Goal: Feedback & Contribution: Leave review/rating

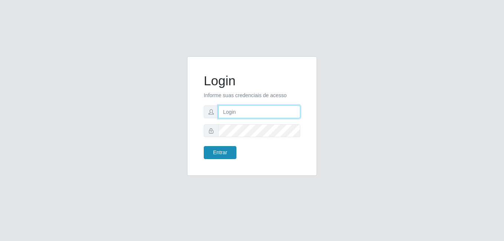
type input "[PERSON_NAME]"
click at [218, 150] on button "Entrar" at bounding box center [220, 152] width 33 height 13
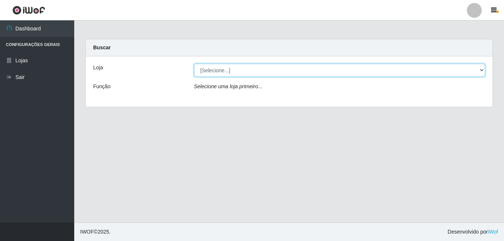
click at [269, 73] on select "[Selecione...] Bemais Supermercados - [GEOGRAPHIC_DATA]" at bounding box center [339, 70] width 291 height 13
select select "249"
click at [194, 64] on select "[Selecione...] Bemais Supermercados - [GEOGRAPHIC_DATA]" at bounding box center [339, 70] width 291 height 13
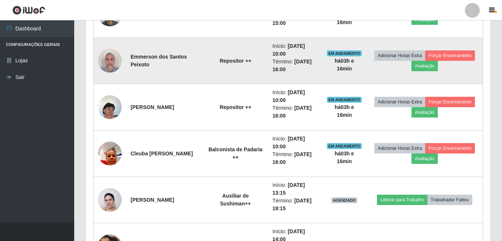
scroll to position [928, 0]
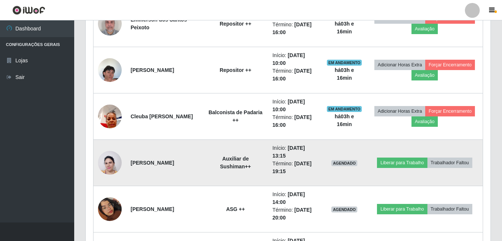
click at [110, 163] on img at bounding box center [110, 163] width 24 height 32
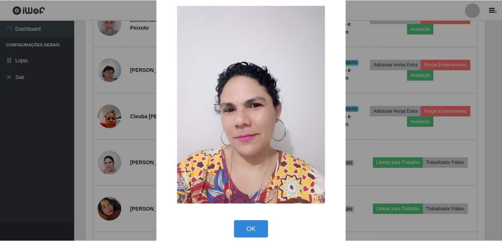
scroll to position [22, 0]
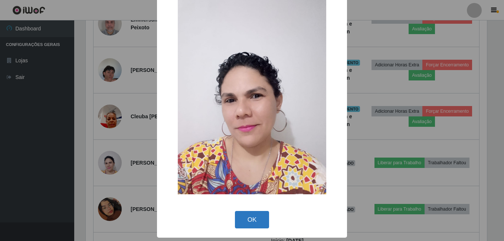
click at [252, 221] on button "OK" at bounding box center [252, 219] width 35 height 17
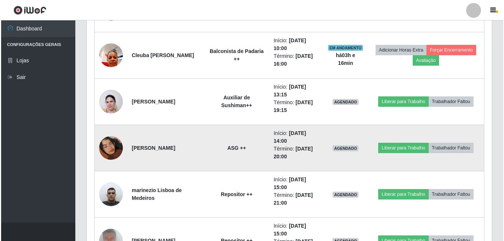
scroll to position [1002, 0]
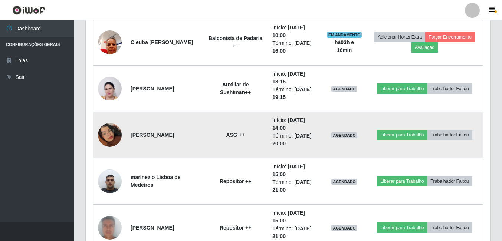
click at [110, 130] on img at bounding box center [110, 135] width 24 height 42
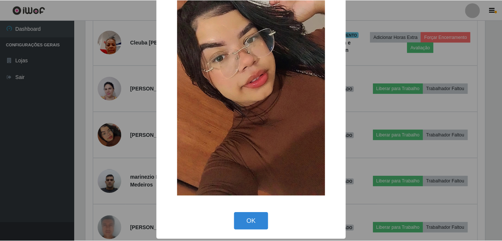
scroll to position [88, 0]
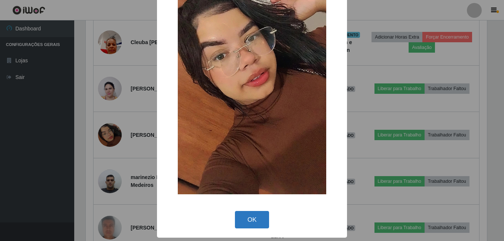
click at [253, 215] on button "OK" at bounding box center [252, 219] width 35 height 17
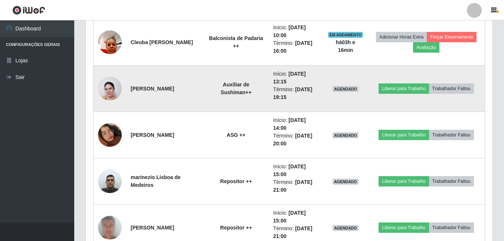
scroll to position [154, 405]
click at [118, 87] on img at bounding box center [110, 89] width 24 height 32
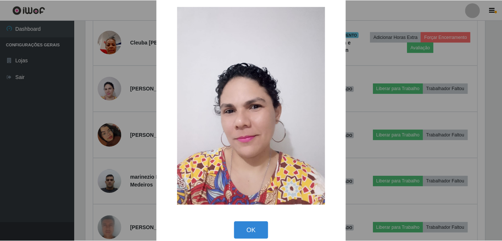
scroll to position [22, 0]
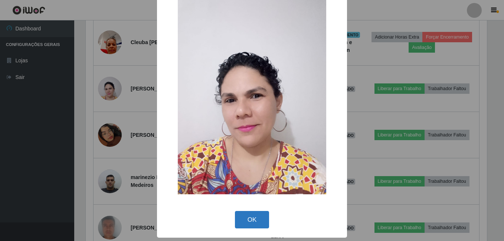
click at [249, 212] on button "OK" at bounding box center [252, 219] width 35 height 17
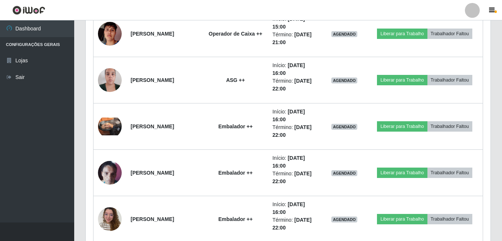
scroll to position [1521, 0]
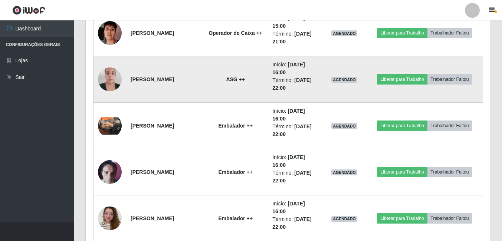
click at [119, 77] on img at bounding box center [110, 79] width 24 height 32
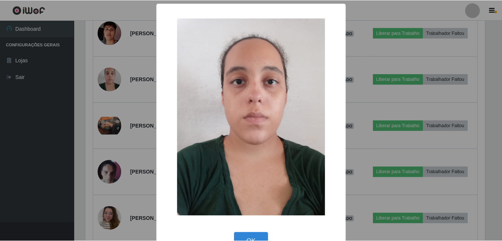
scroll to position [22, 0]
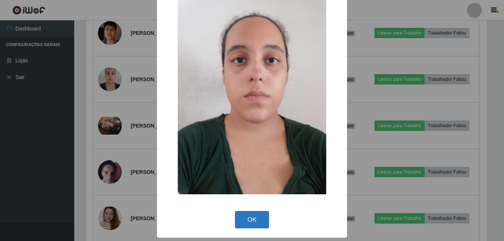
drag, startPoint x: 245, startPoint y: 216, endPoint x: 232, endPoint y: 195, distance: 24.4
click at [246, 215] on button "OK" at bounding box center [252, 219] width 35 height 17
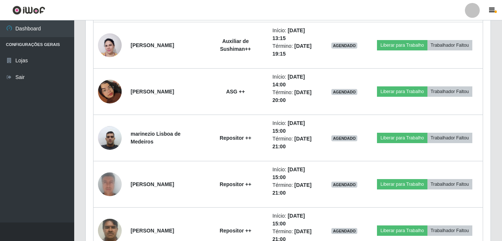
scroll to position [1039, 0]
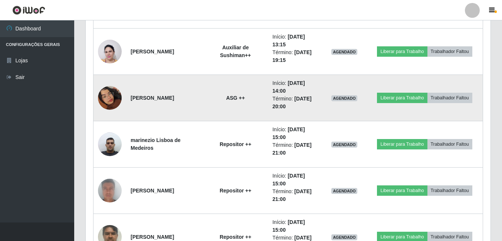
click at [106, 94] on img at bounding box center [110, 98] width 24 height 42
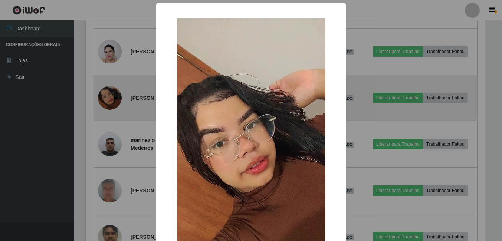
scroll to position [0, 0]
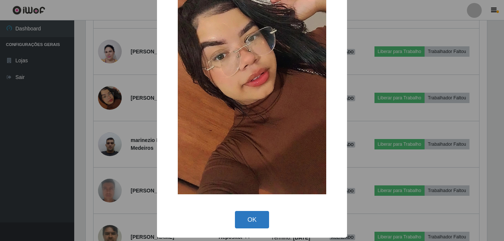
click at [237, 215] on button "OK" at bounding box center [252, 219] width 35 height 17
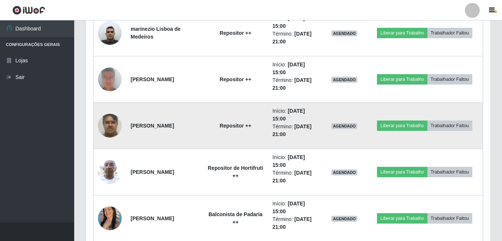
click at [110, 125] on img at bounding box center [110, 126] width 24 height 32
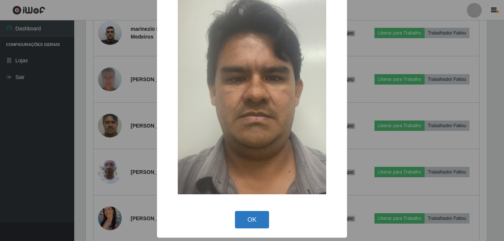
click at [247, 216] on button "OK" at bounding box center [252, 219] width 35 height 17
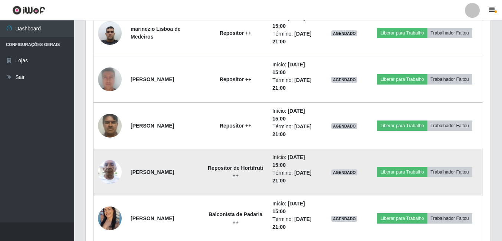
click at [108, 176] on img at bounding box center [110, 172] width 24 height 32
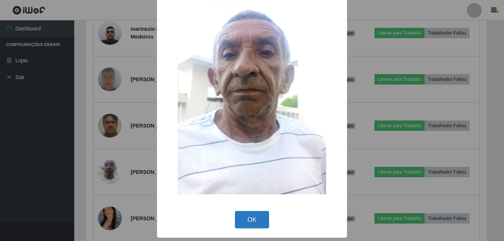
click at [248, 219] on button "OK" at bounding box center [252, 219] width 35 height 17
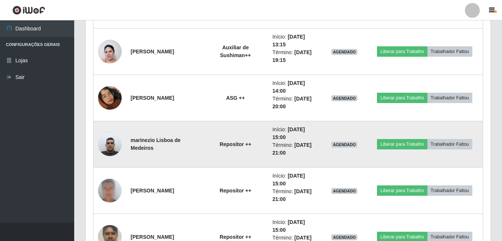
click at [118, 138] on img at bounding box center [110, 144] width 24 height 32
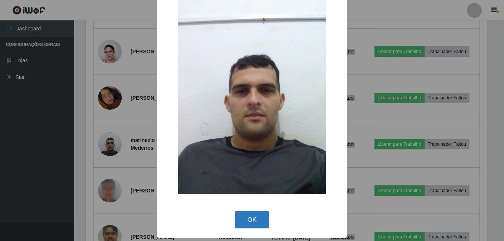
click at [244, 214] on button "OK" at bounding box center [252, 219] width 35 height 17
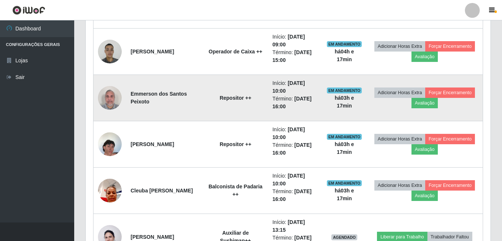
click at [109, 95] on img at bounding box center [110, 98] width 24 height 32
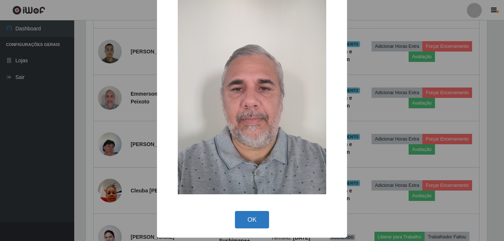
click at [252, 213] on button "OK" at bounding box center [252, 219] width 35 height 17
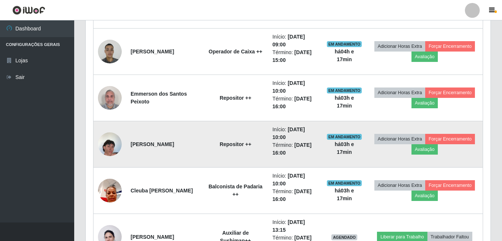
click at [109, 142] on img at bounding box center [110, 144] width 24 height 42
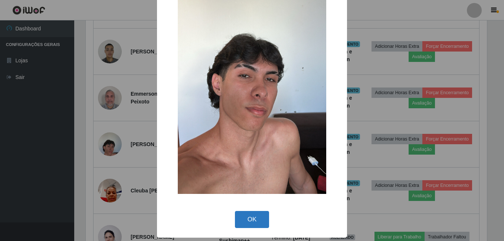
click at [252, 213] on button "OK" at bounding box center [252, 219] width 35 height 17
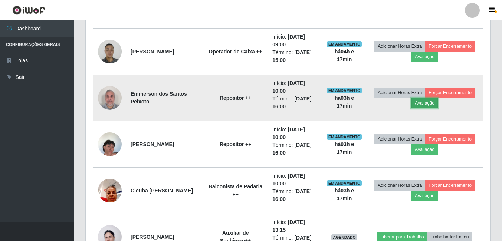
click at [429, 101] on button "Avaliação" at bounding box center [424, 103] width 26 height 10
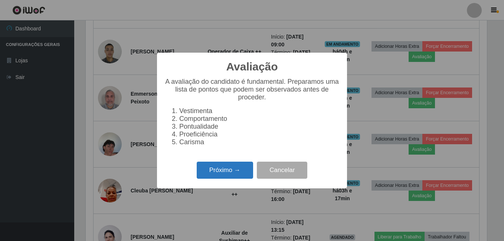
click at [212, 171] on button "Próximo →" at bounding box center [225, 170] width 56 height 17
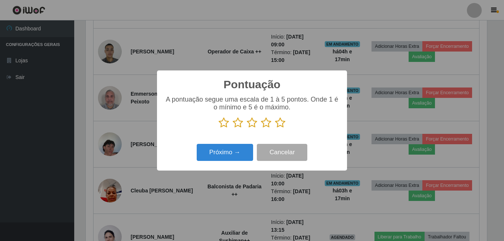
click at [222, 125] on icon at bounding box center [224, 122] width 10 height 11
click at [219, 128] on input "radio" at bounding box center [219, 128] width 0 height 0
click at [221, 149] on button "Próximo →" at bounding box center [225, 152] width 56 height 17
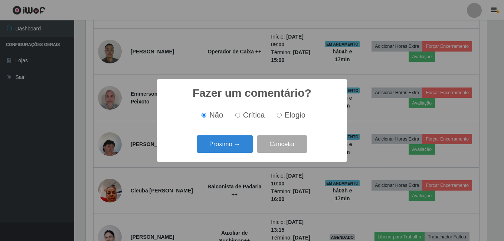
click at [239, 116] on input "Crítica" at bounding box center [237, 115] width 5 height 5
radio input "true"
click at [232, 147] on button "Próximo →" at bounding box center [225, 143] width 56 height 17
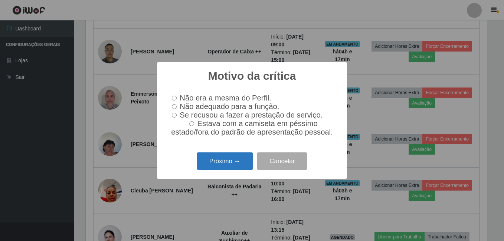
click at [236, 168] on button "Próximo →" at bounding box center [225, 160] width 56 height 17
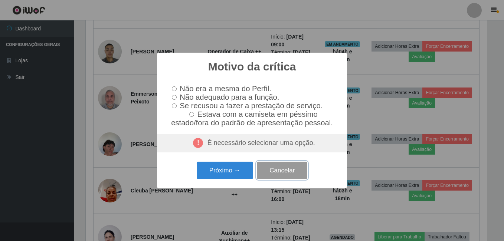
click at [277, 170] on button "Cancelar" at bounding box center [282, 170] width 50 height 17
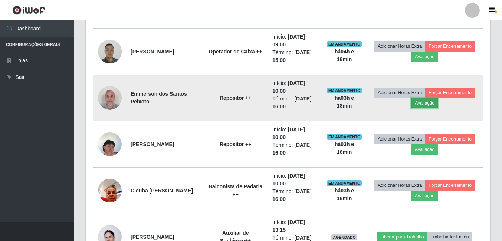
click at [436, 104] on button "Avaliação" at bounding box center [424, 103] width 26 height 10
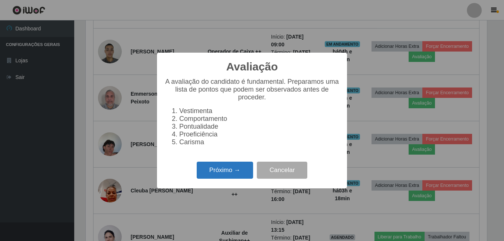
click at [233, 170] on button "Próximo →" at bounding box center [225, 170] width 56 height 17
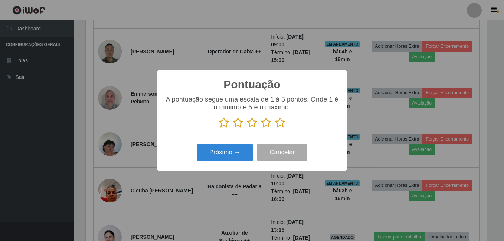
click at [220, 125] on icon at bounding box center [224, 122] width 10 height 11
click at [219, 128] on input "radio" at bounding box center [219, 128] width 0 height 0
click at [222, 151] on button "Próximo →" at bounding box center [225, 152] width 56 height 17
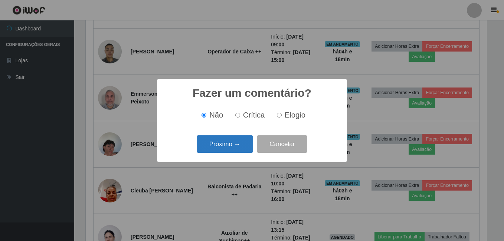
click at [232, 141] on button "Próximo →" at bounding box center [225, 143] width 56 height 17
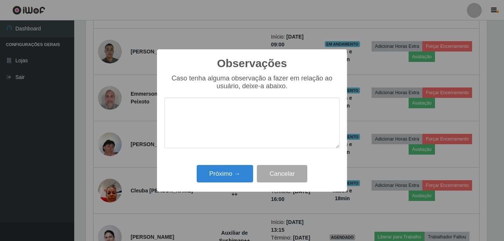
click at [233, 104] on textarea at bounding box center [251, 123] width 175 height 51
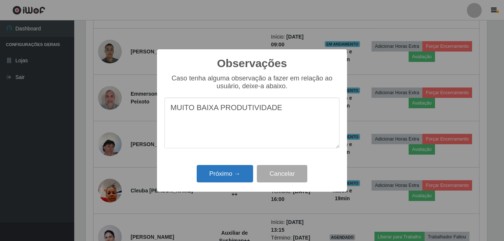
type textarea "MUITO BAIXA PRODUTIVIDADE"
click at [227, 171] on button "Próximo →" at bounding box center [225, 173] width 56 height 17
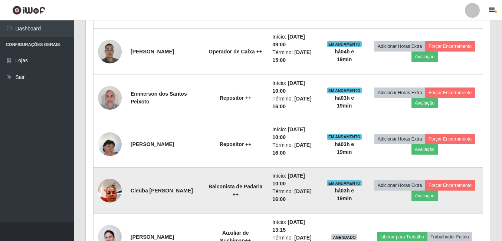
scroll to position [154, 405]
click at [430, 193] on button "Avaliação" at bounding box center [424, 196] width 26 height 10
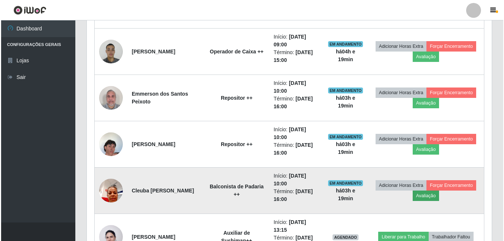
scroll to position [154, 401]
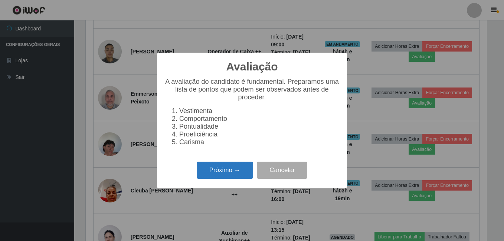
click at [232, 172] on button "Próximo →" at bounding box center [225, 170] width 56 height 17
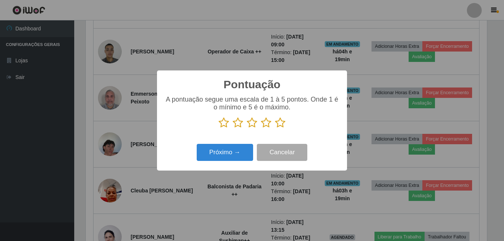
click at [224, 121] on icon at bounding box center [224, 122] width 10 height 11
click at [219, 128] on input "radio" at bounding box center [219, 128] width 0 height 0
click at [229, 152] on button "Próximo →" at bounding box center [225, 152] width 56 height 17
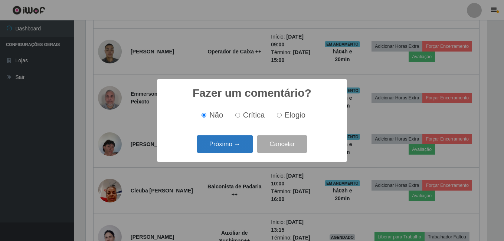
click at [232, 142] on button "Próximo →" at bounding box center [225, 143] width 56 height 17
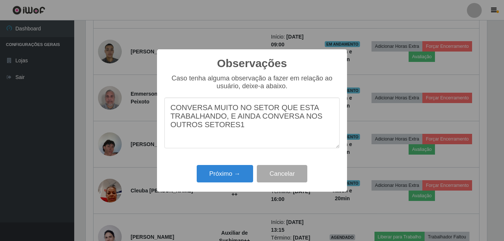
click at [256, 118] on textarea "CONVERSA MUITO NO SETOR QUE ESTA TRABALHANDO, E AINDA CONVERSA NOS OUTROS SETOR…" at bounding box center [251, 123] width 175 height 51
type textarea "CONVERSA MUITO NO SETOR QUE ESTA TRABALHANDO, E AINDA VAI CONVERSAR EM OUTROS S…"
click at [211, 171] on button "Próximo →" at bounding box center [225, 173] width 56 height 17
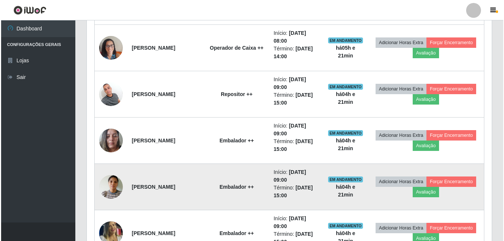
scroll to position [519, 0]
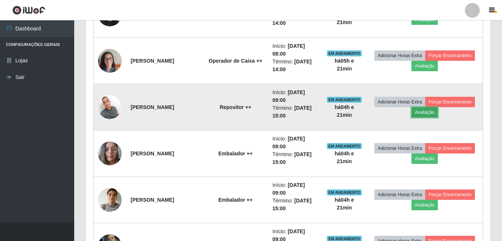
click at [421, 112] on button "Avaliação" at bounding box center [424, 112] width 26 height 10
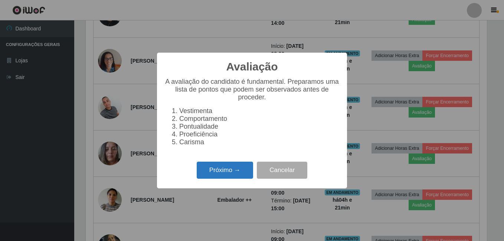
click at [220, 167] on button "Próximo →" at bounding box center [225, 170] width 56 height 17
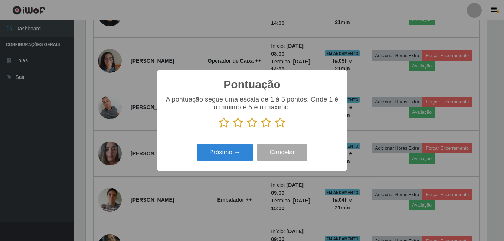
click at [280, 122] on icon at bounding box center [280, 122] width 10 height 11
click at [275, 128] on input "radio" at bounding box center [275, 128] width 0 height 0
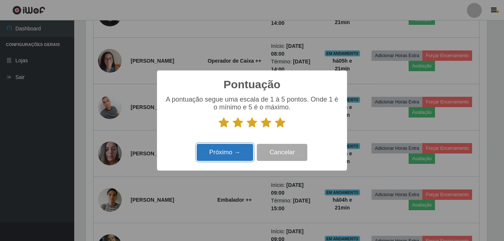
click at [227, 150] on button "Próximo →" at bounding box center [225, 152] width 56 height 17
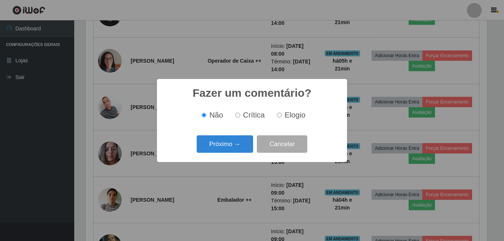
click at [279, 116] on input "Elogio" at bounding box center [279, 115] width 5 height 5
radio input "true"
click at [234, 141] on button "Próximo →" at bounding box center [225, 143] width 56 height 17
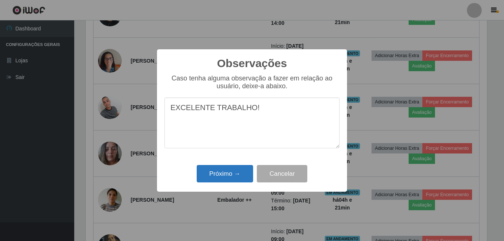
type textarea "EXCELENTE TRABALHO!"
click at [223, 171] on button "Próximo →" at bounding box center [225, 173] width 56 height 17
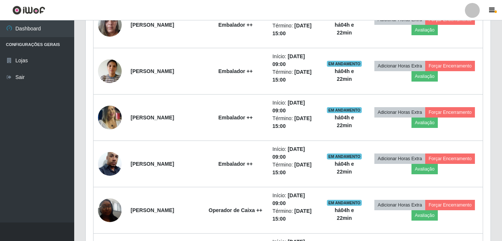
scroll to position [631, 0]
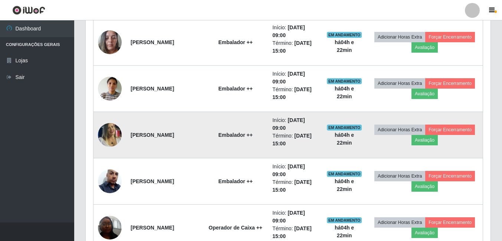
click at [106, 132] on img at bounding box center [110, 135] width 24 height 34
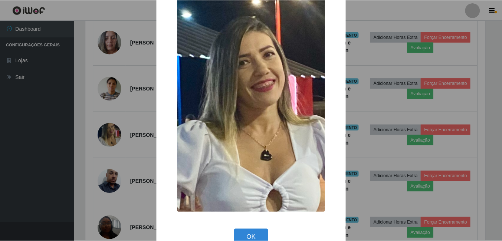
scroll to position [38, 0]
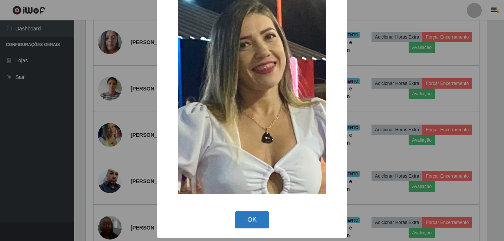
click at [243, 224] on button "OK" at bounding box center [252, 219] width 35 height 17
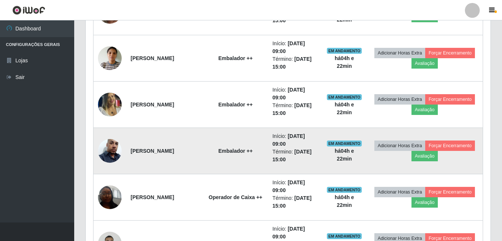
scroll to position [668, 0]
